Goal: Obtain resource: Download file/media

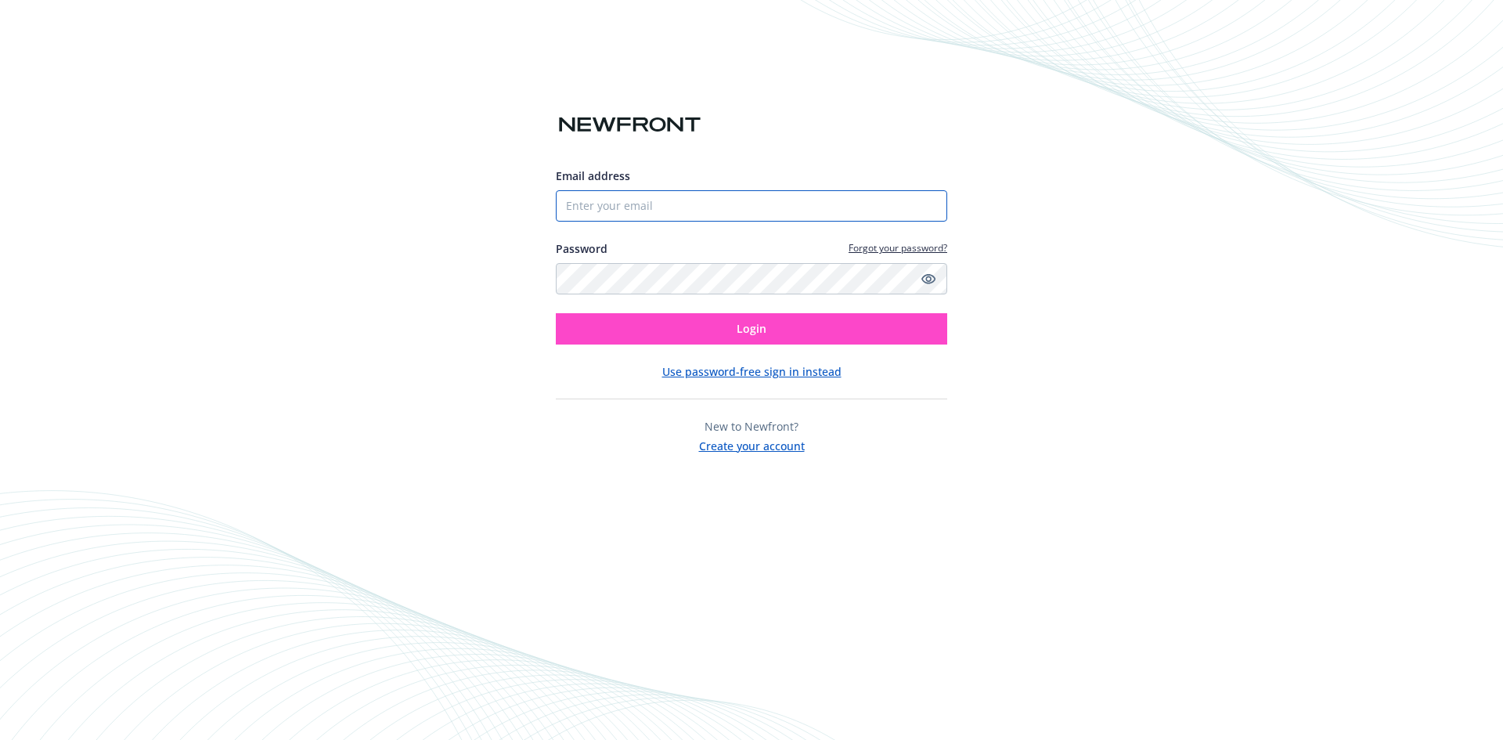
type input "[PERSON_NAME][EMAIL_ADDRESS][PERSON_NAME]"
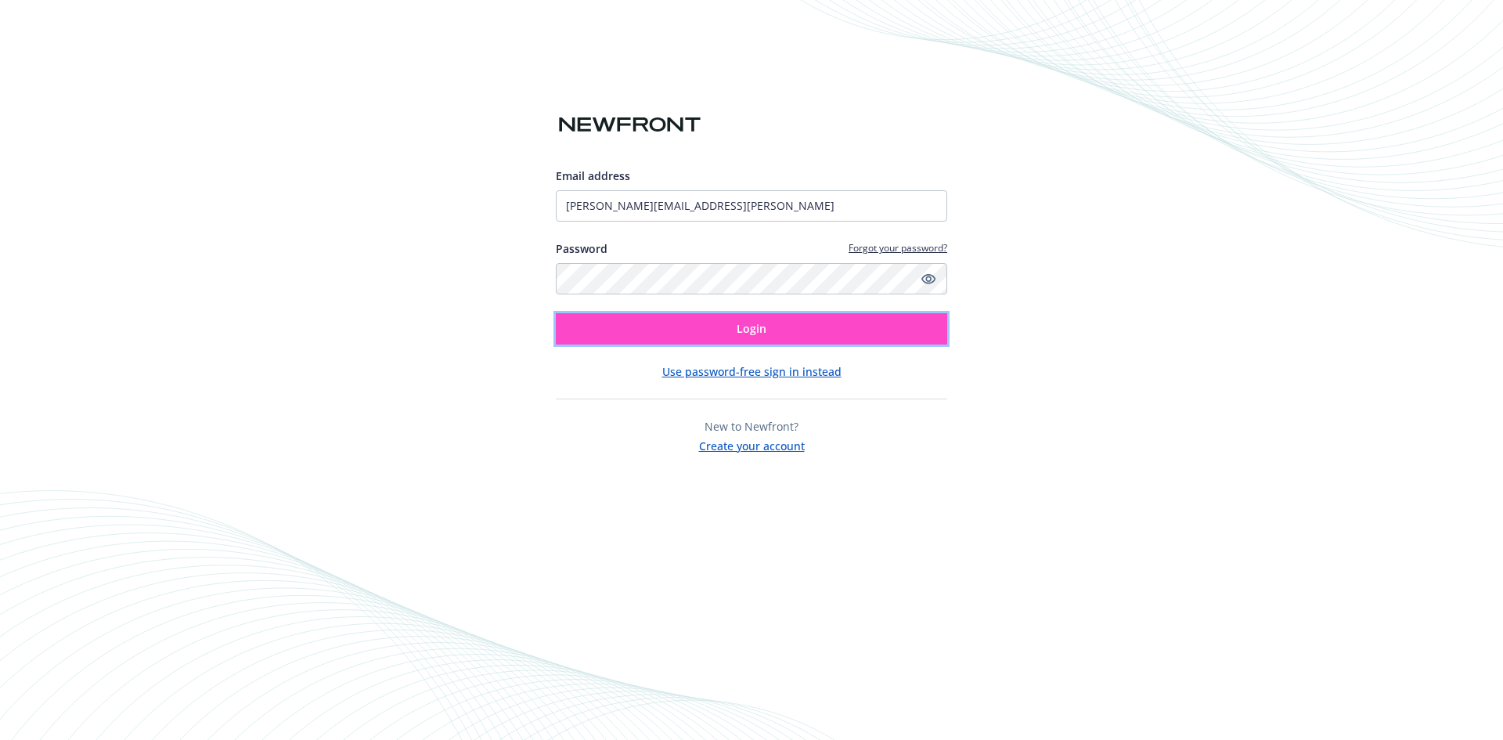
click at [812, 319] on button "Login" at bounding box center [751, 328] width 391 height 31
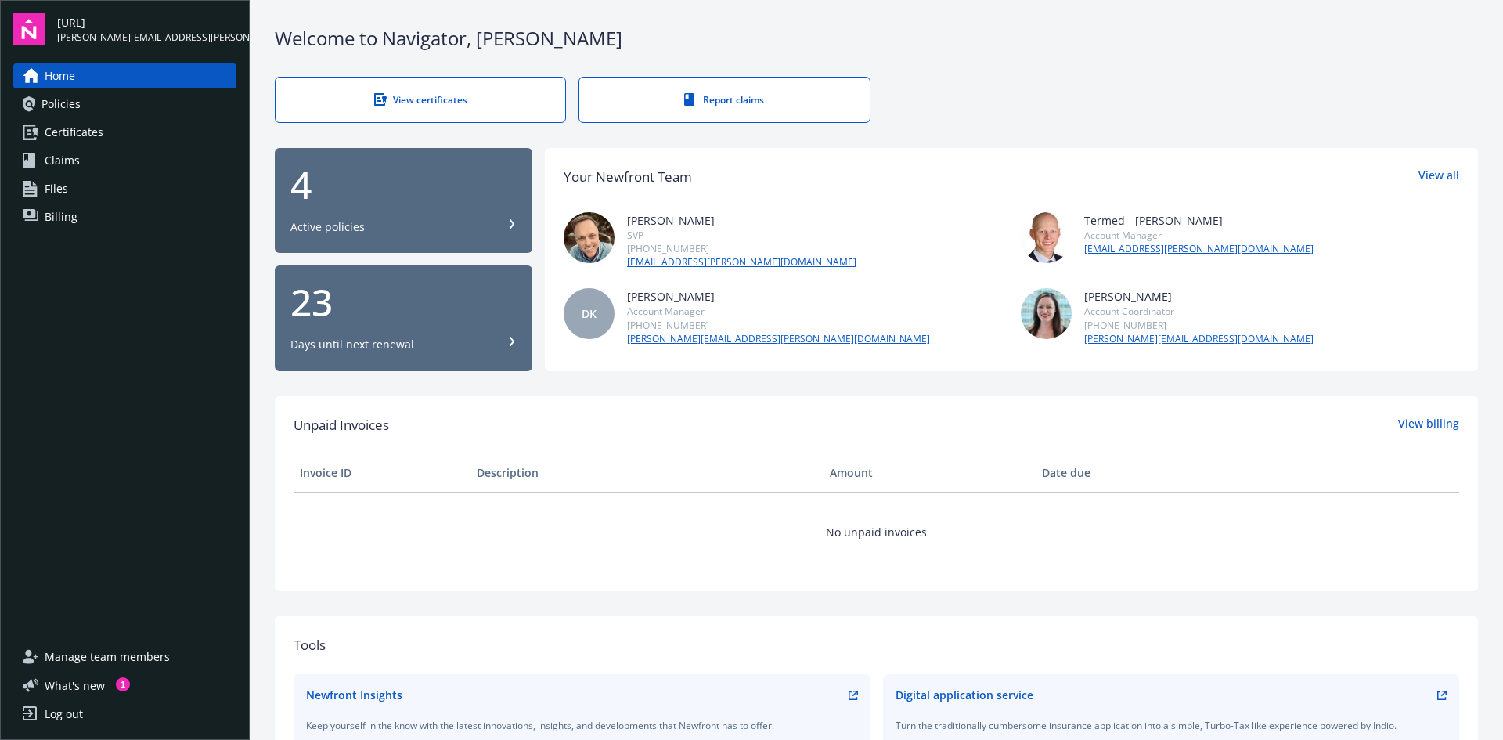
click at [59, 112] on span "Policies" at bounding box center [60, 104] width 39 height 25
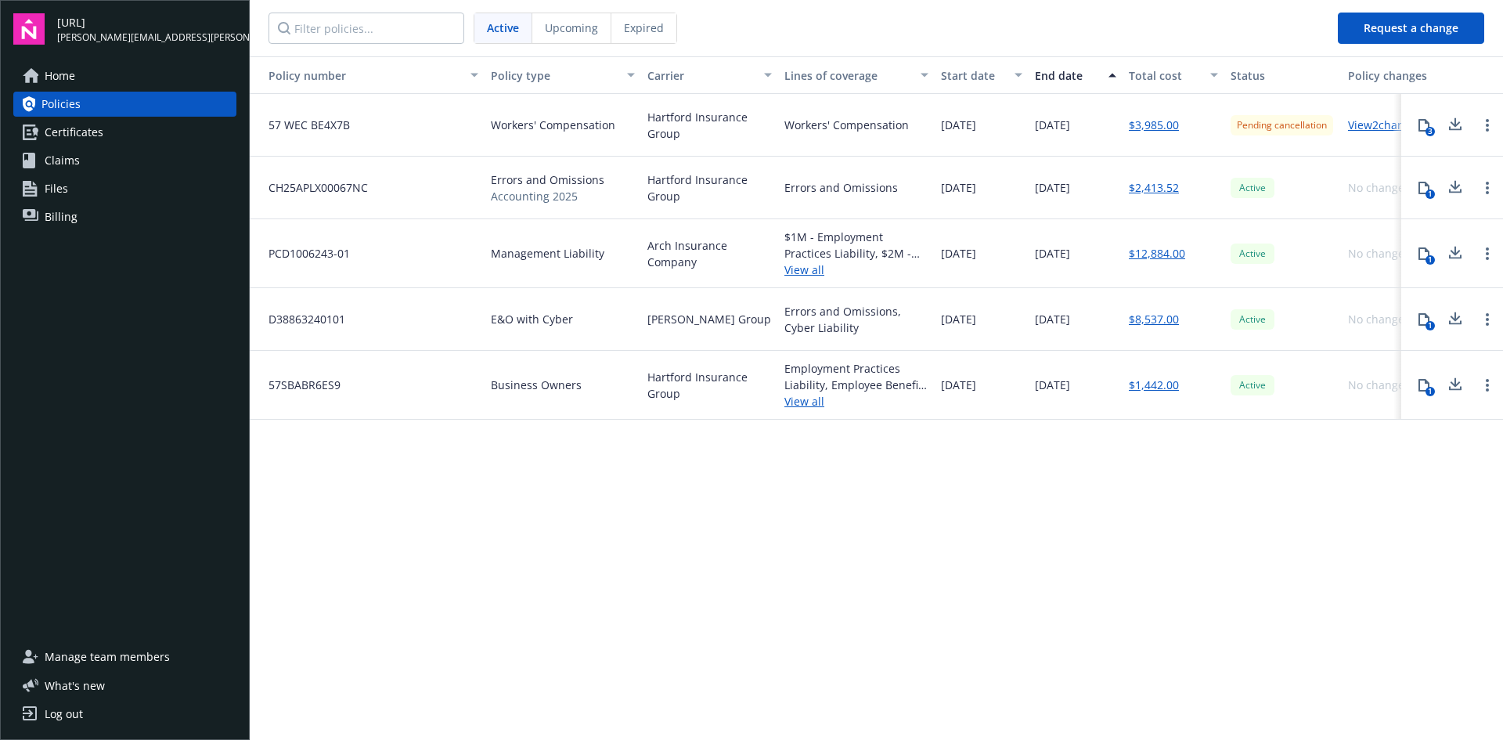
scroll to position [0, 38]
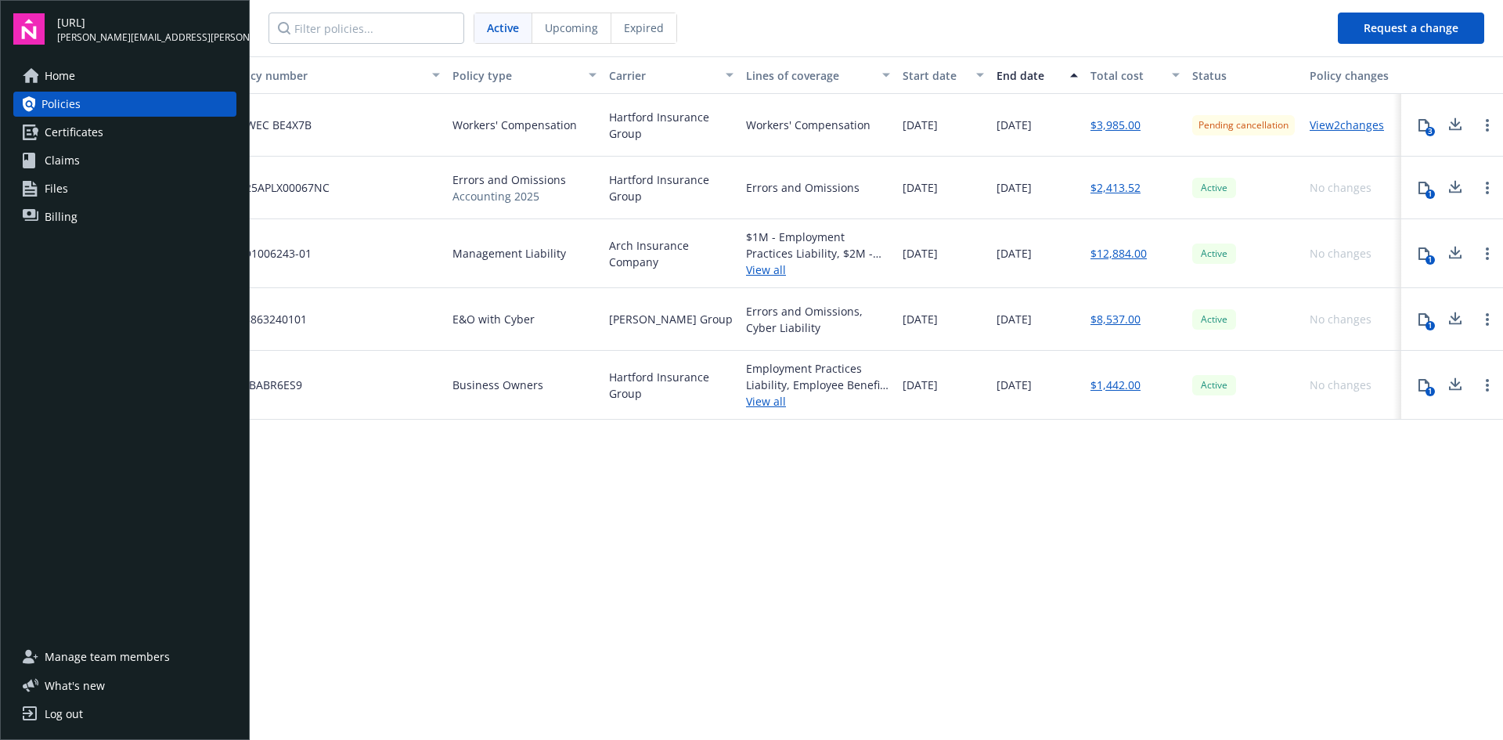
drag, startPoint x: 697, startPoint y: 317, endPoint x: 814, endPoint y: 319, distance: 117.4
click at [1427, 321] on div "1" at bounding box center [1429, 325] width 9 height 9
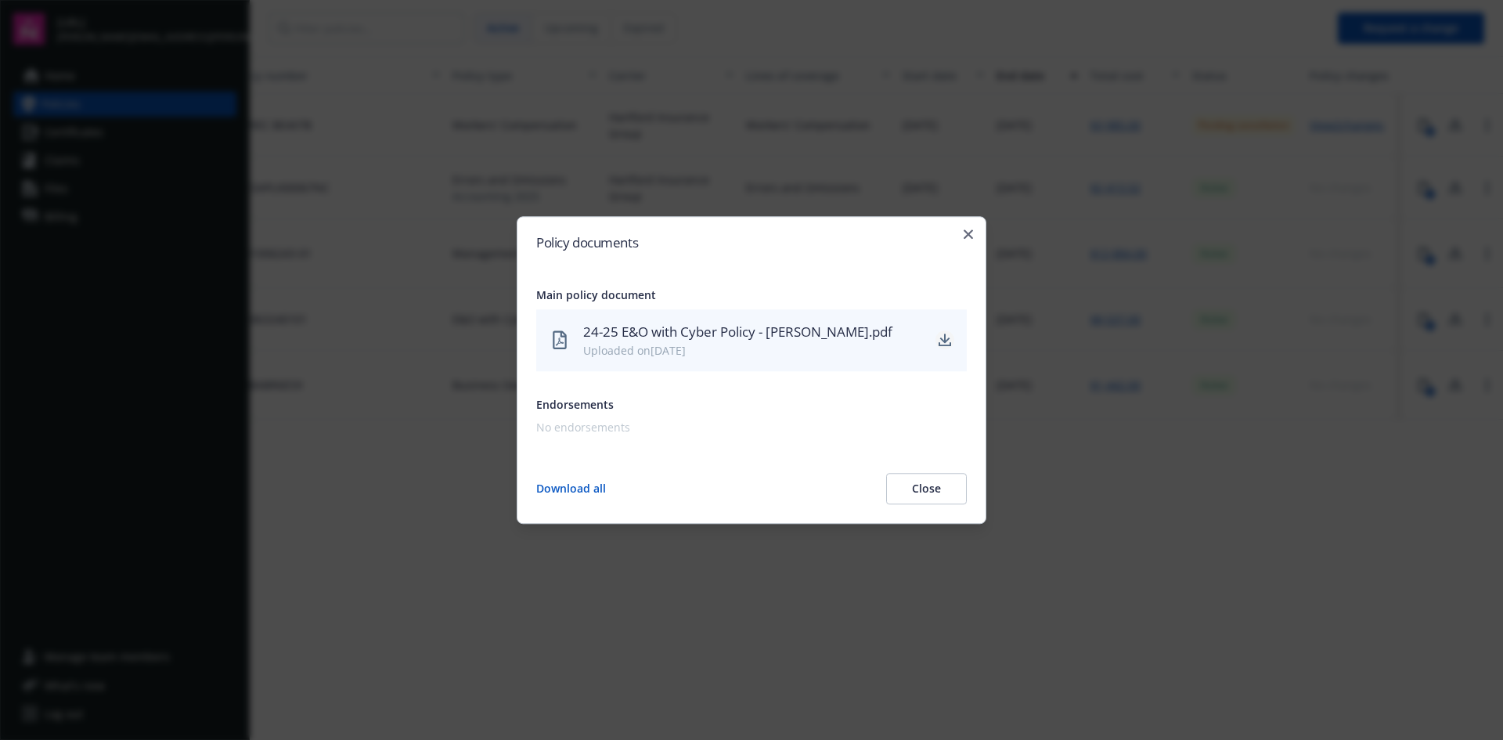
click at [952, 344] on link "download" at bounding box center [944, 340] width 19 height 19
click at [973, 242] on div "Policy documents Main policy document 24-25 E&O with Cyber Policy - [PERSON_NAM…" at bounding box center [752, 370] width 470 height 308
click at [969, 232] on icon "button" at bounding box center [968, 233] width 9 height 9
